Goal: Task Accomplishment & Management: Use online tool/utility

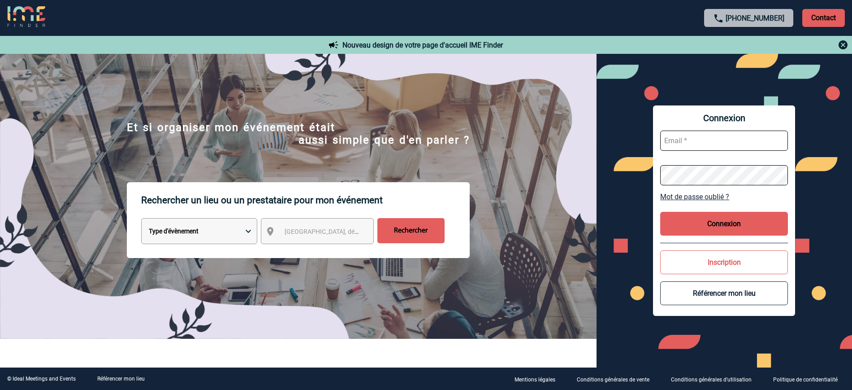
type input "[EMAIL_ADDRESS][DOMAIN_NAME]"
drag, startPoint x: 661, startPoint y: 109, endPoint x: 661, endPoint y: 128, distance: 18.4
click at [661, 109] on div "Connexion [EMAIL_ADDRESS][DOMAIN_NAME] Mot de passe oublié ? Connexion Inscript…" at bounding box center [724, 210] width 142 height 210
click at [691, 210] on div "Connexion [EMAIL_ADDRESS][DOMAIN_NAME] Mot de passe oublié ? Connexion Inscript…" at bounding box center [724, 210] width 142 height 210
click at [693, 220] on button "Connexion" at bounding box center [724, 224] width 128 height 24
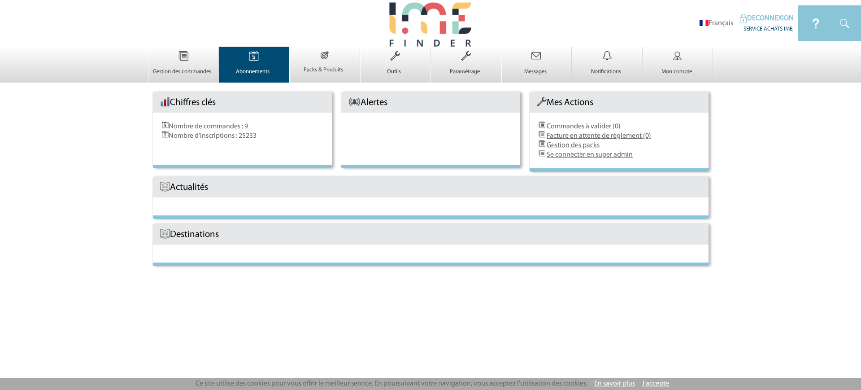
click at [273, 53] on td "Abonnements 0" at bounding box center [254, 65] width 71 height 36
click at [249, 64] on img at bounding box center [253, 56] width 37 height 19
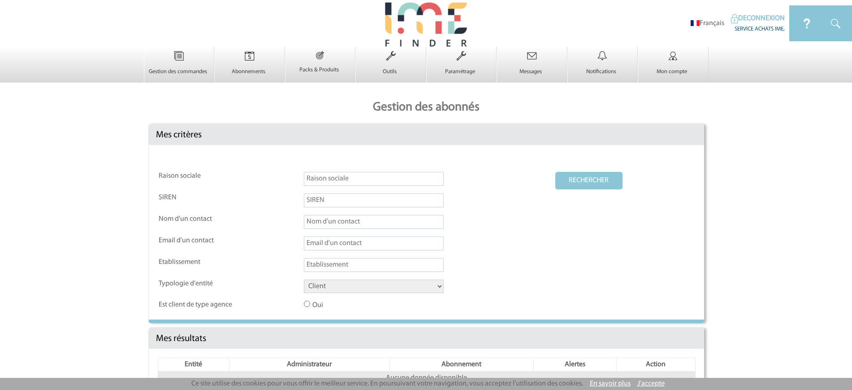
click at [326, 179] on input "text" at bounding box center [374, 179] width 140 height 14
type input "o65"
drag, startPoint x: 346, startPoint y: 291, endPoint x: 340, endPoint y: 272, distance: 20.1
click at [346, 291] on select "Client Fournisseur Agence Promoteur Genius Backoffice" at bounding box center [374, 285] width 140 height 13
select select "FOURNISSEUR"
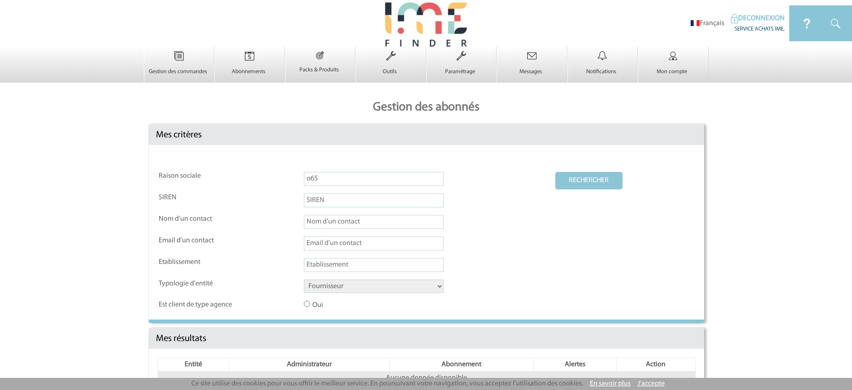
click at [304, 280] on select "Client Fournisseur Agence Promoteur Genius Backoffice" at bounding box center [374, 285] width 140 height 13
click at [591, 178] on button "RECHERCHER" at bounding box center [589, 180] width 67 height 17
